Goal: Task Accomplishment & Management: Manage account settings

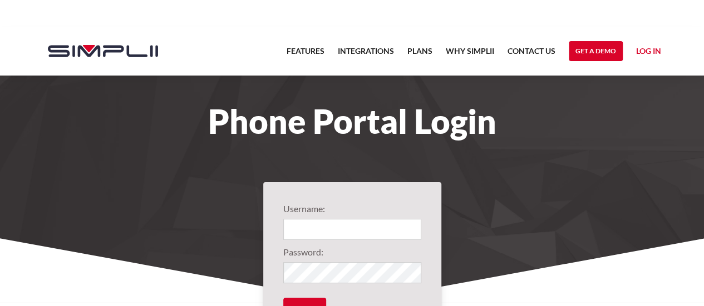
type input "[EMAIL_ADDRESS]LaneInsurance"
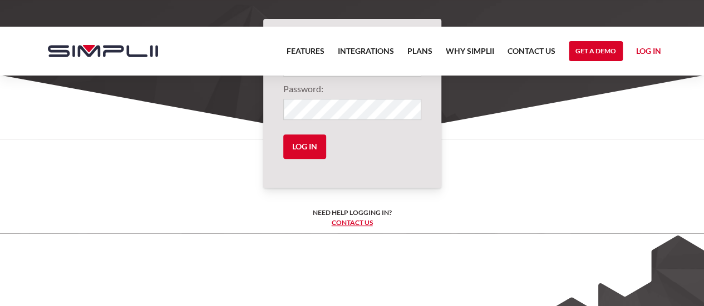
scroll to position [167, 0]
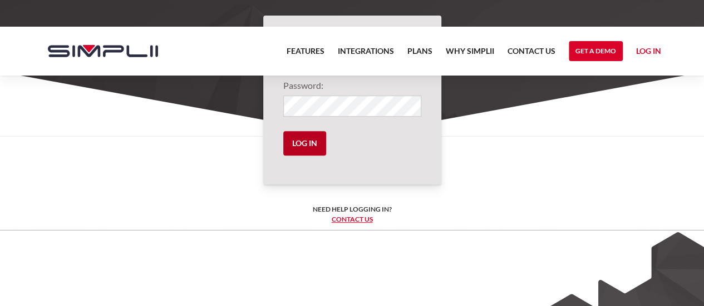
click at [301, 145] on input "Log in" at bounding box center [304, 143] width 43 height 24
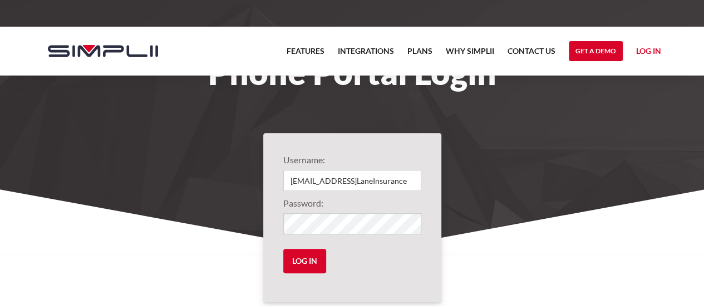
scroll to position [0, 0]
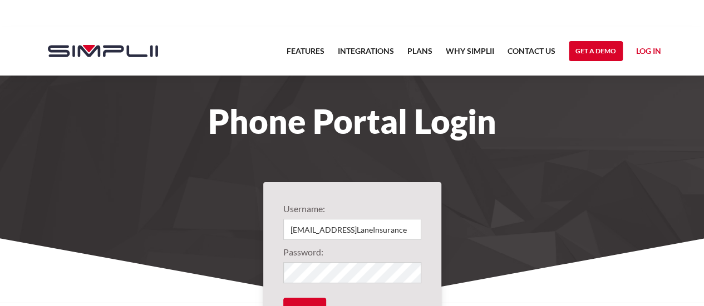
click at [652, 48] on link "Log in" at bounding box center [648, 52] width 25 height 17
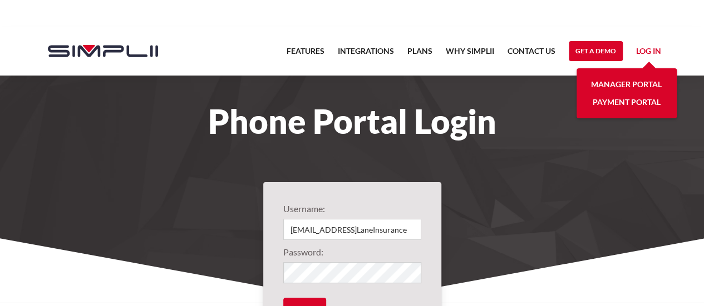
click at [604, 83] on link "Manager Portal" at bounding box center [626, 85] width 71 height 18
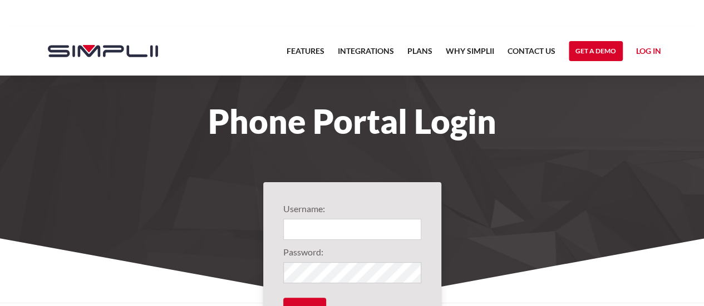
scroll to position [111, 0]
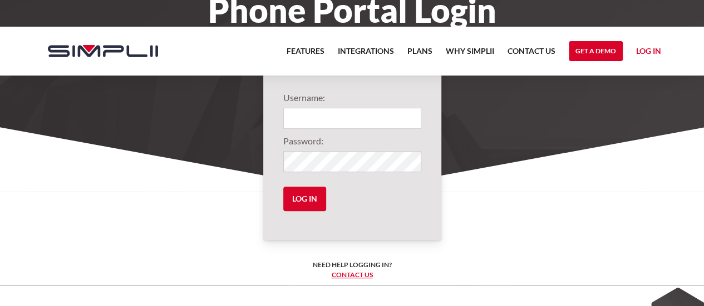
click at [380, 114] on input "Login" at bounding box center [352, 118] width 138 height 21
type input "[EMAIL_ADDRESS]LaneInsurance"
click at [310, 196] on input "Log in" at bounding box center [304, 199] width 43 height 24
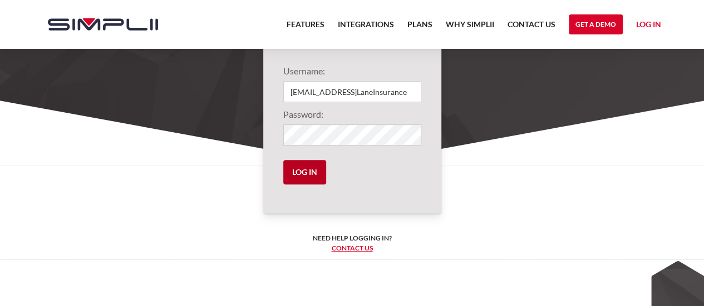
click at [305, 174] on input "Log in" at bounding box center [304, 172] width 43 height 24
click at [653, 23] on link "Log in" at bounding box center [648, 26] width 25 height 17
